Goal: Task Accomplishment & Management: Manage account settings

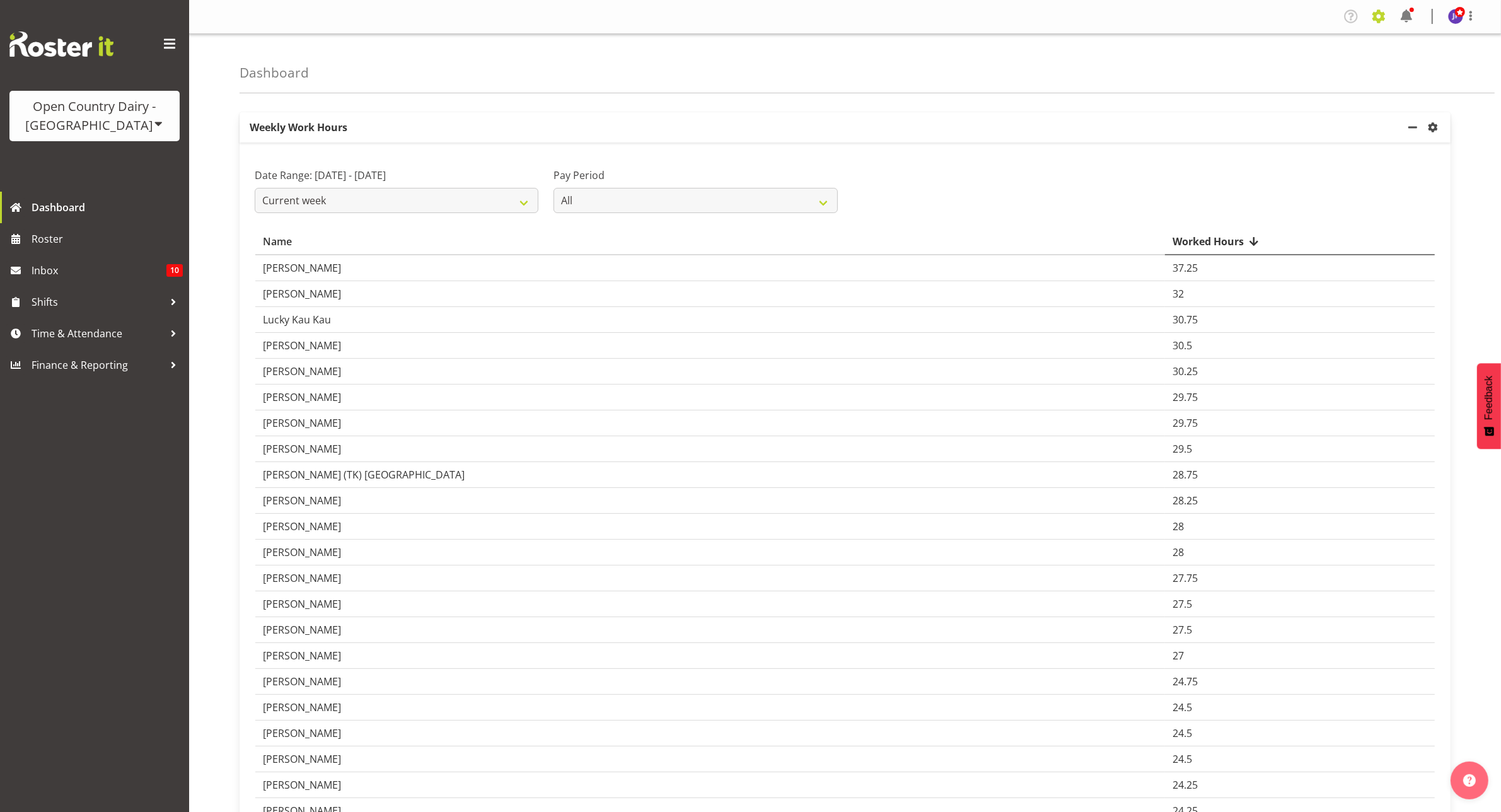
click at [1376, 11] on span at bounding box center [1378, 16] width 20 height 20
click at [1275, 137] on link "Employees" at bounding box center [1301, 136] width 175 height 23
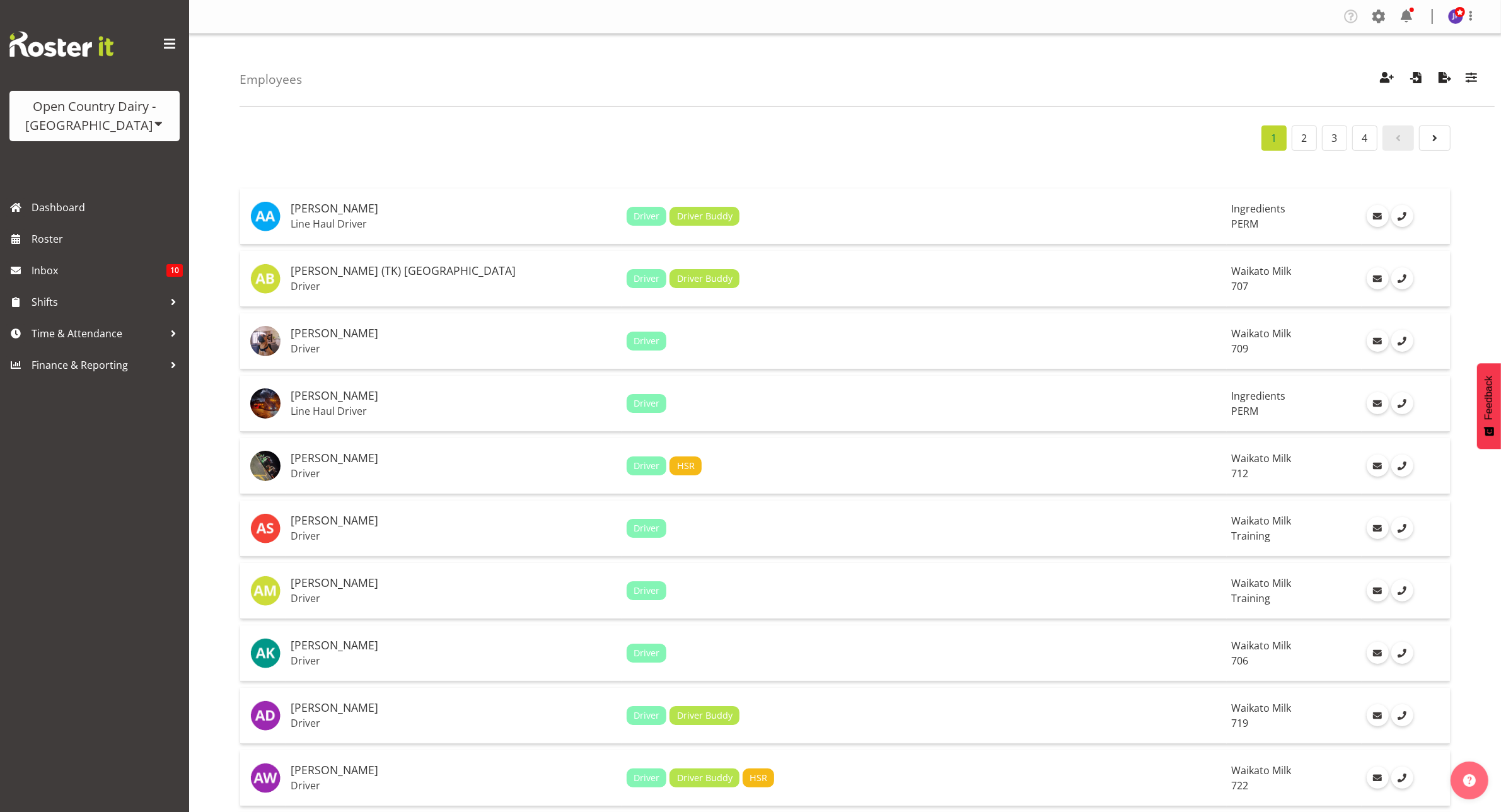
click at [1118, 99] on div "Employees Showing active users Search Has Skills Enter any skills required for …" at bounding box center [867, 69] width 1255 height 72
click at [267, 79] on h4 "Employees" at bounding box center [270, 79] width 62 height 14
click at [332, 221] on p "Line Haul Driver" at bounding box center [454, 223] width 326 height 13
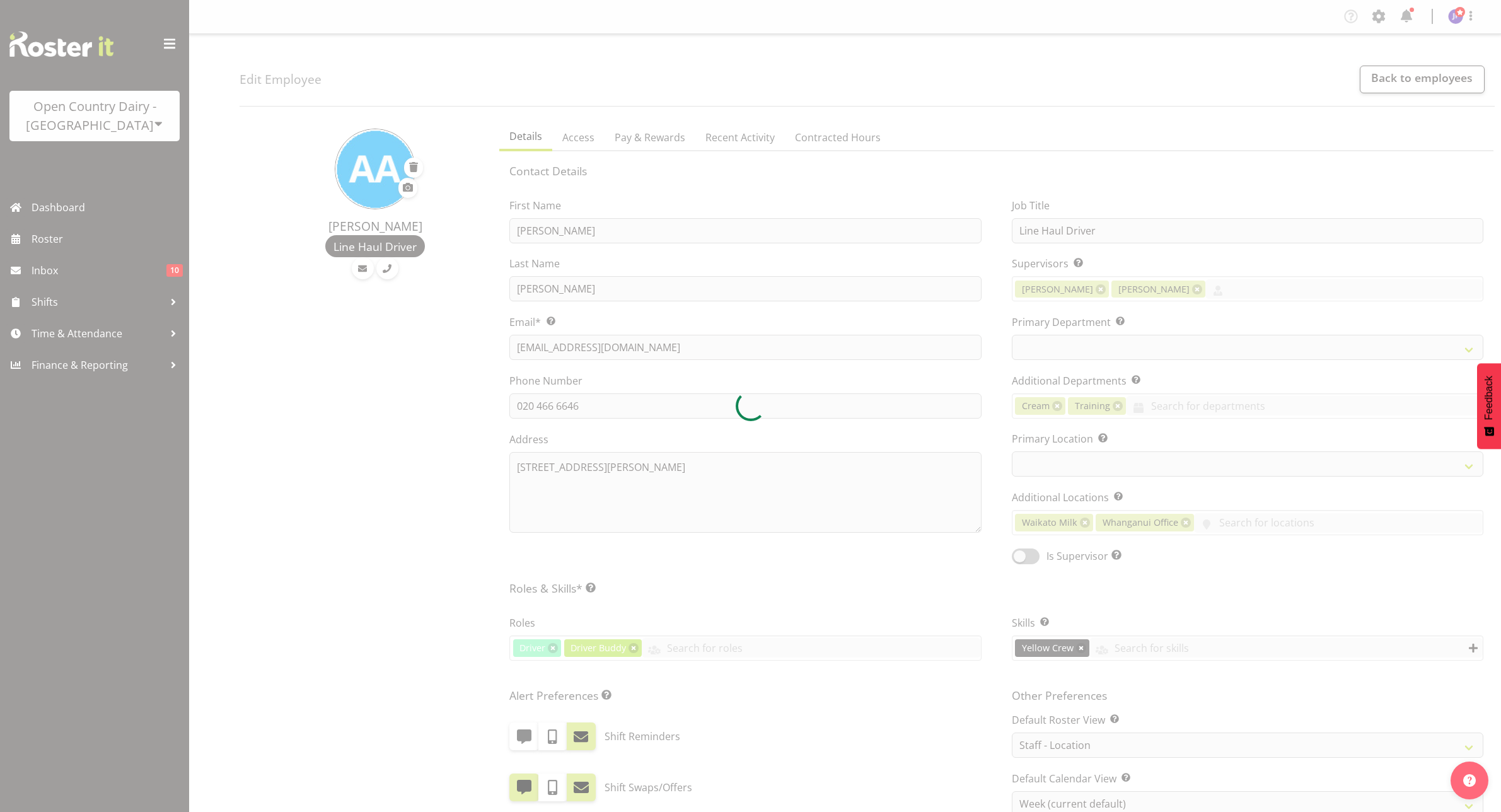
select select "location"
select select "TimelineWeek"
select select
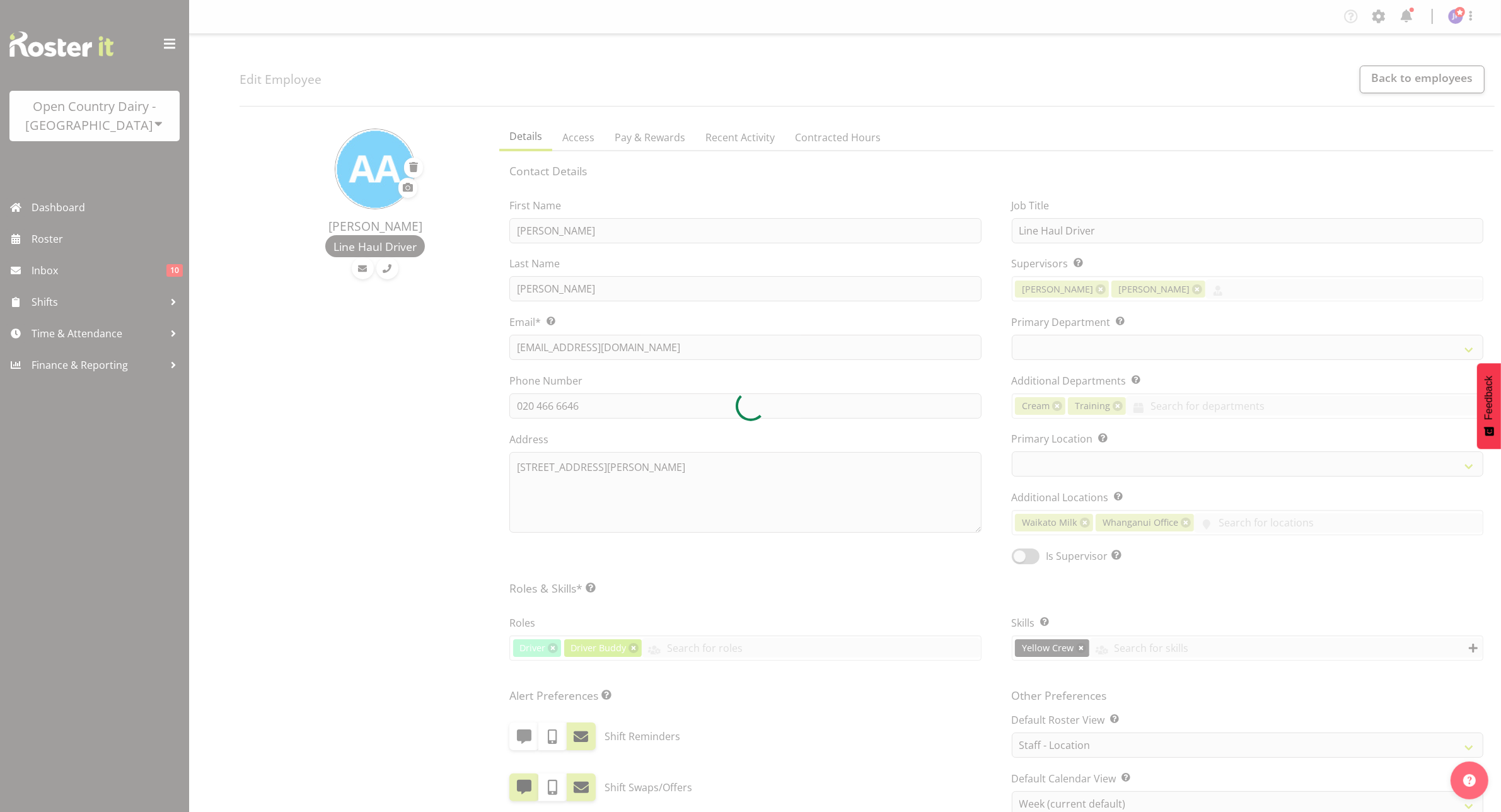
select select
select select "802"
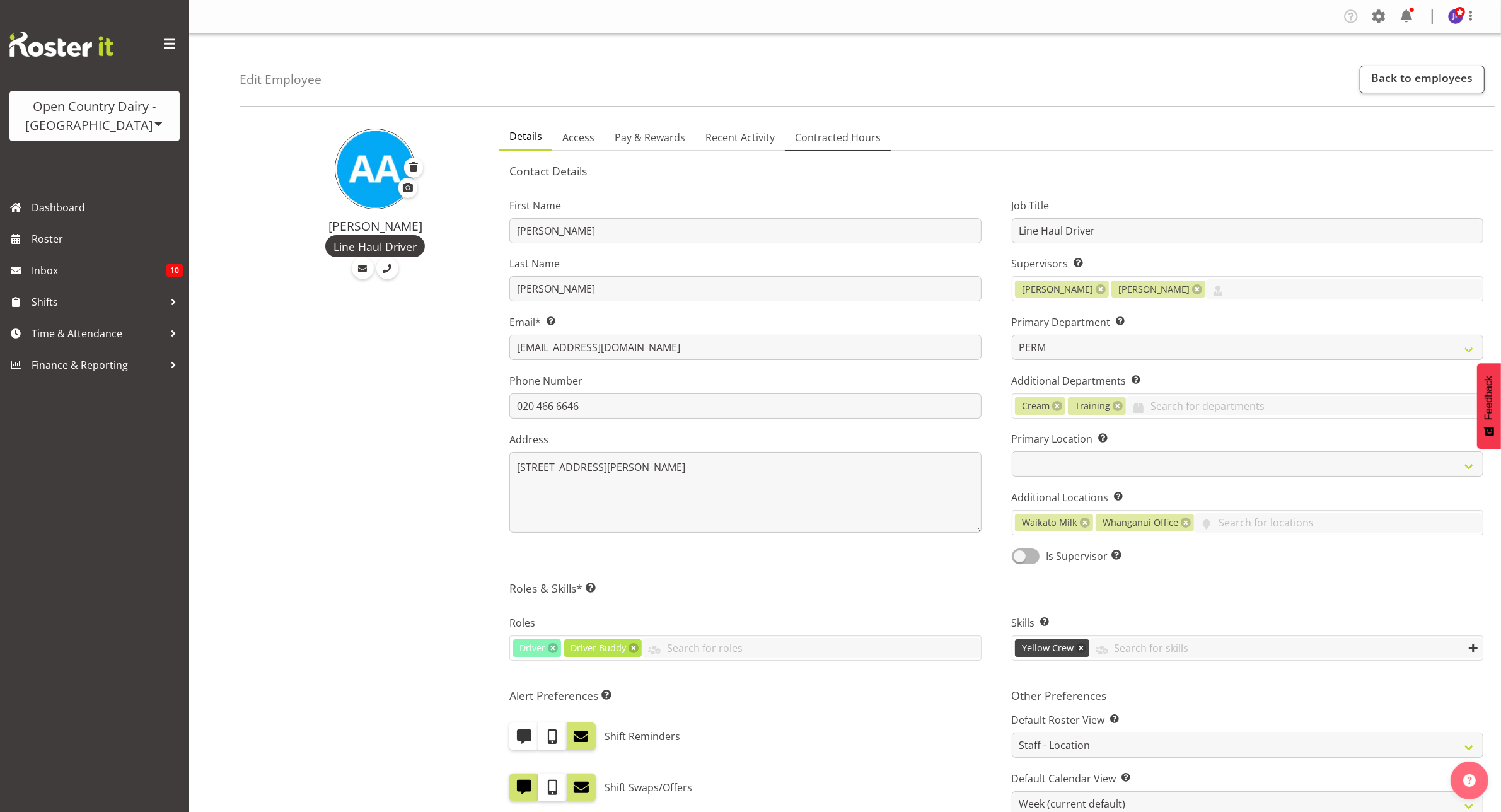
click at [837, 140] on span "Contracted Hours" at bounding box center [838, 136] width 86 height 15
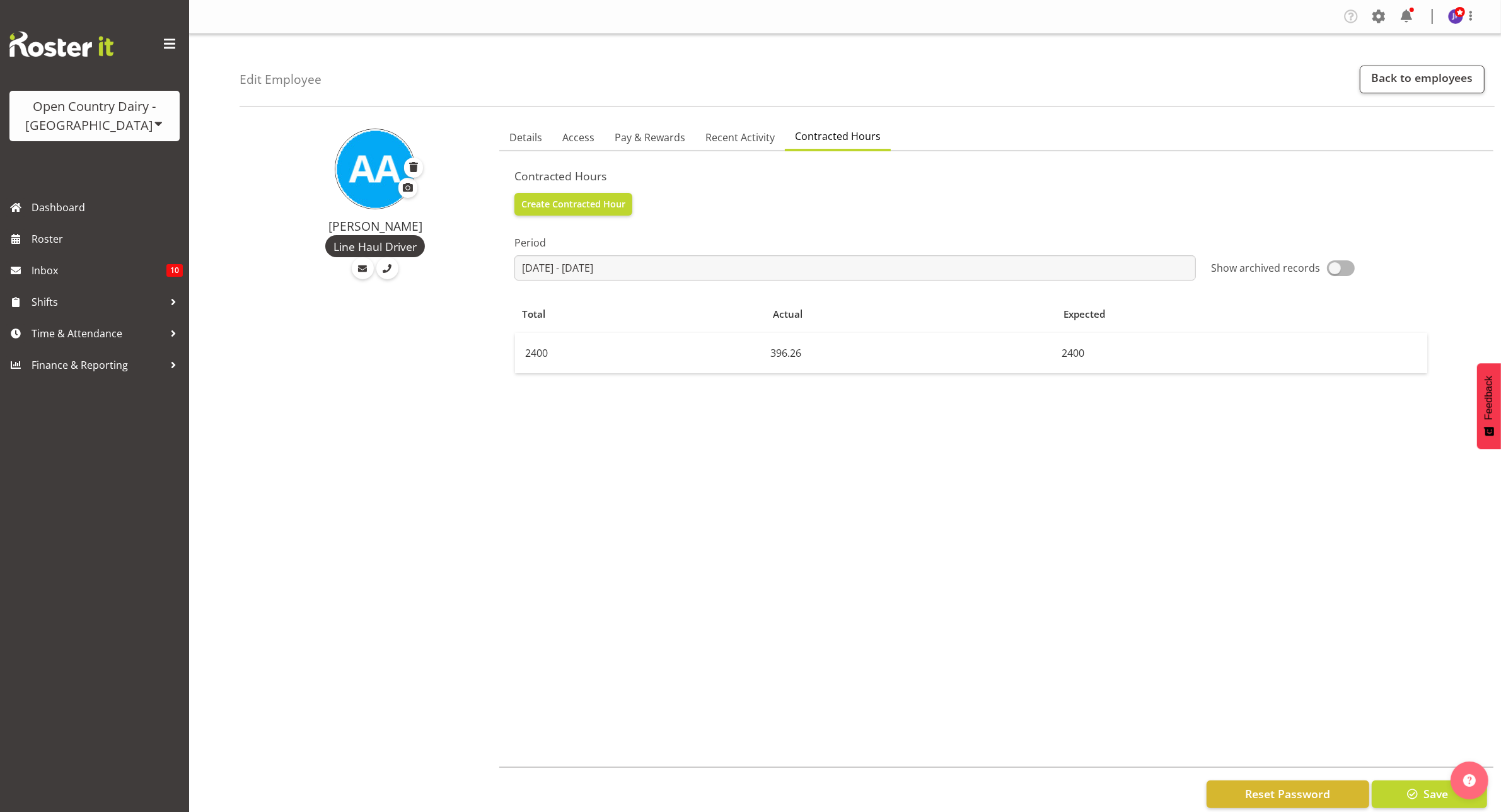
click at [746, 429] on div "Period 2025-07-21 - 2025-10-01 January February March April May June July Augus…" at bounding box center [997, 467] width 964 height 504
click at [835, 430] on div "Period 2025-07-21 - 2025-10-01 January February March April May June July Augus…" at bounding box center [997, 467] width 964 height 504
click at [752, 468] on div "Period 2025-07-21 - 2025-10-01 January February March April May June July Augus…" at bounding box center [997, 467] width 964 height 504
click at [1221, 464] on div "Period 2025-07-21 - 2025-10-01 January February March April May June July Augus…" at bounding box center [997, 467] width 964 height 504
